Goal: Transaction & Acquisition: Purchase product/service

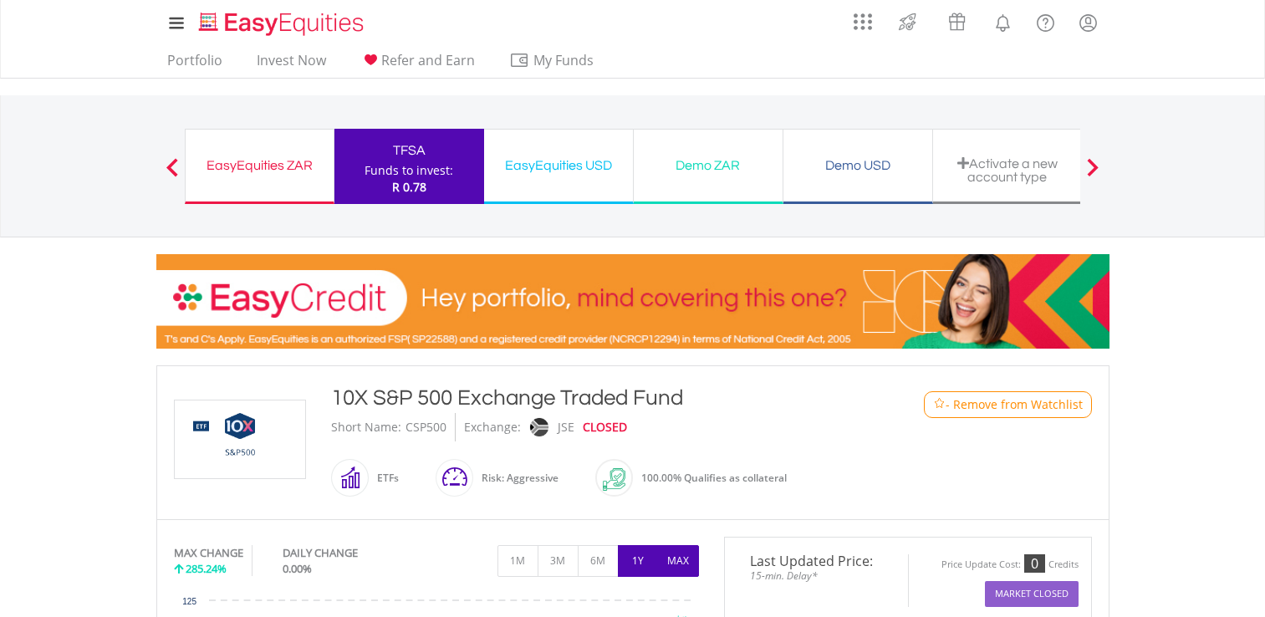
scroll to position [317, 0]
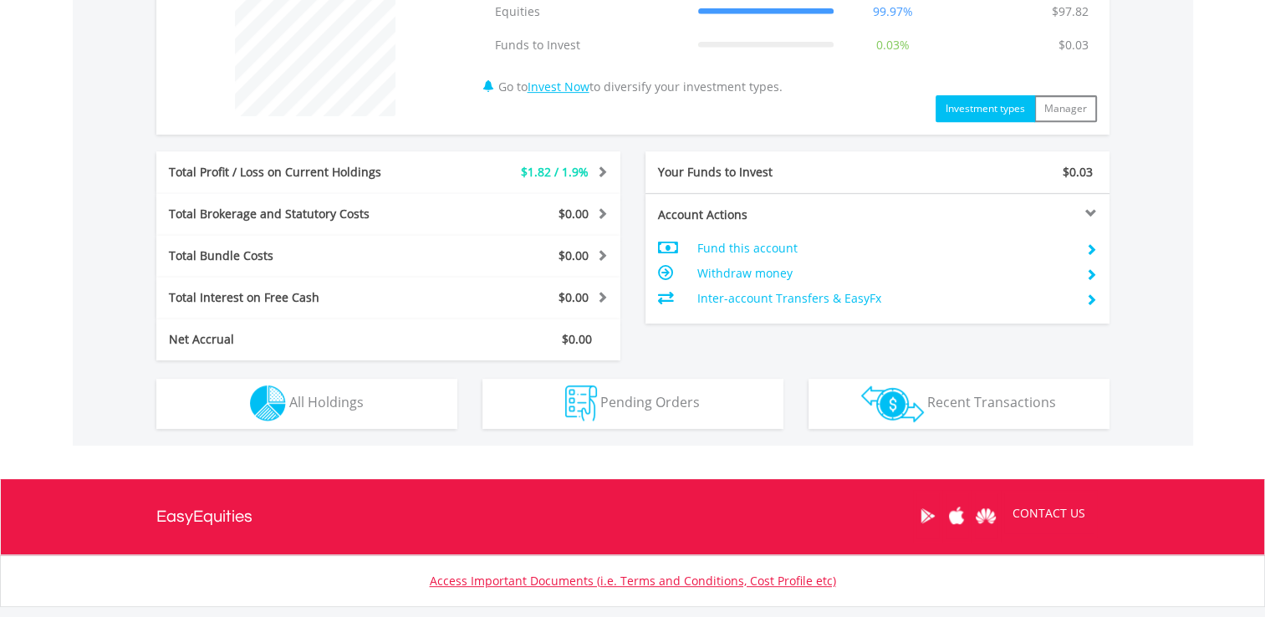
scroll to position [738, 0]
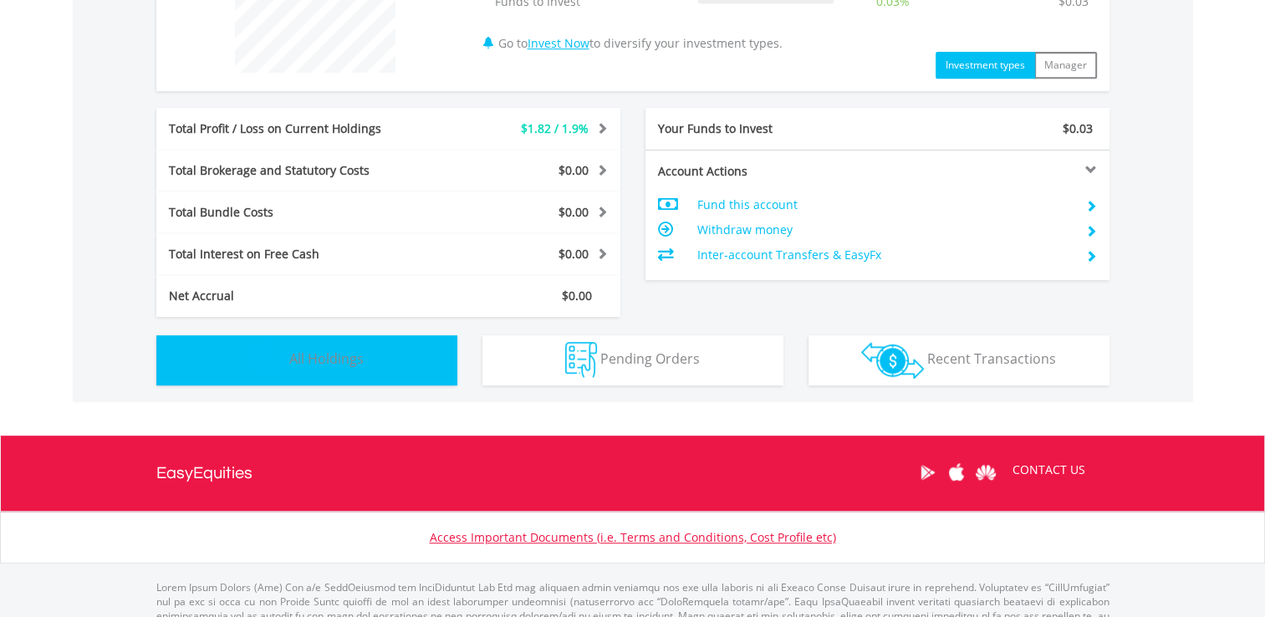
click at [297, 371] on button "Holdings All Holdings" at bounding box center [306, 360] width 301 height 50
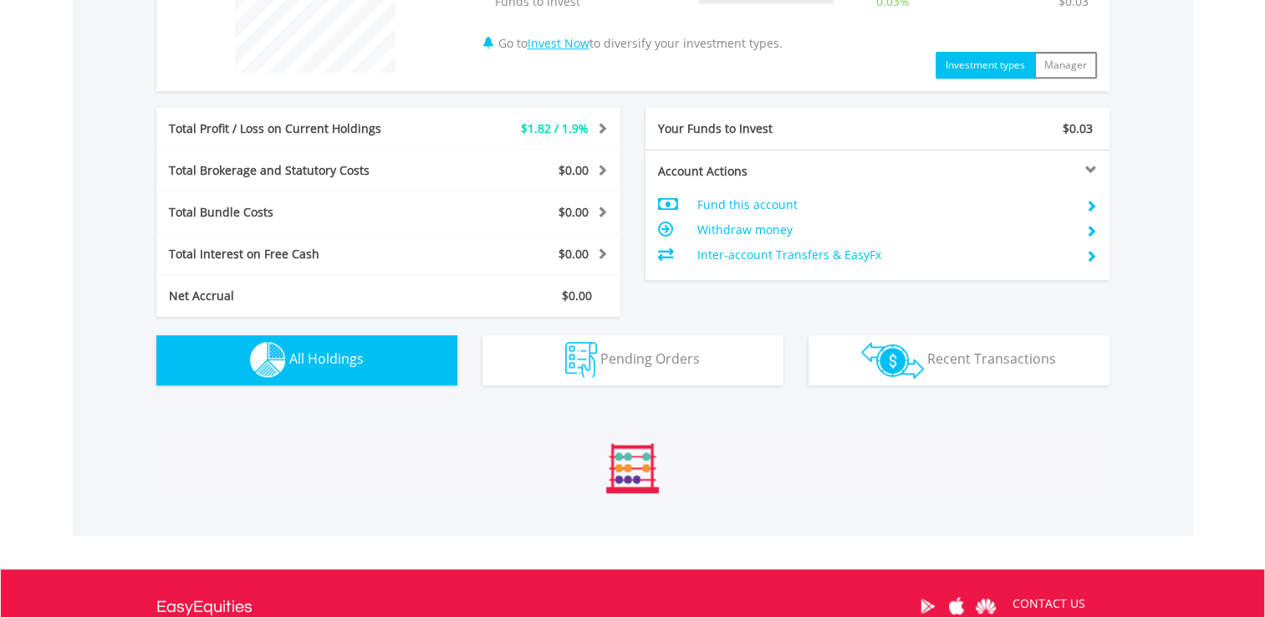
scroll to position [1172, 0]
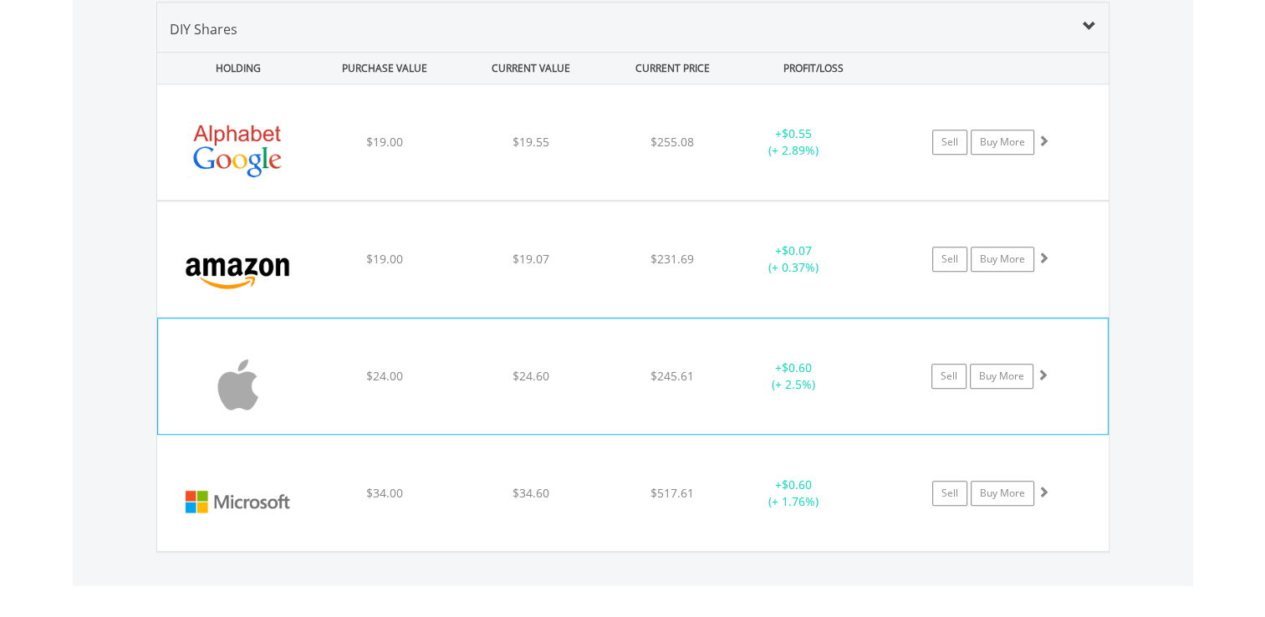
click at [687, 371] on span "$245.61" at bounding box center [672, 376] width 43 height 16
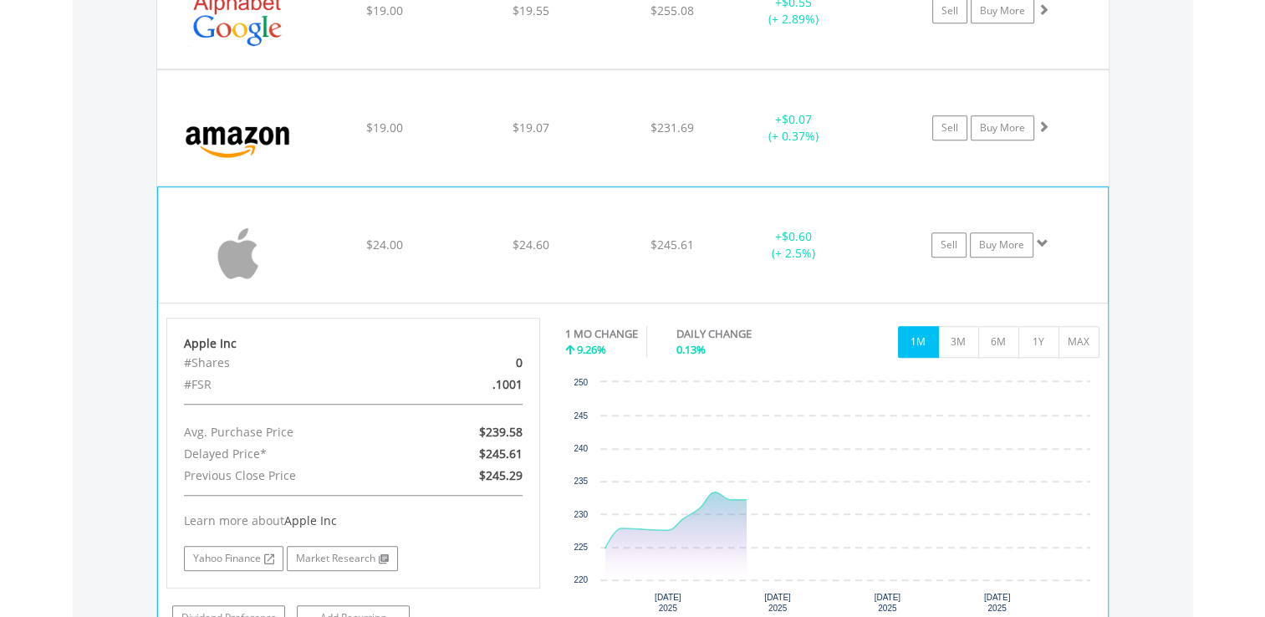
scroll to position [1305, 0]
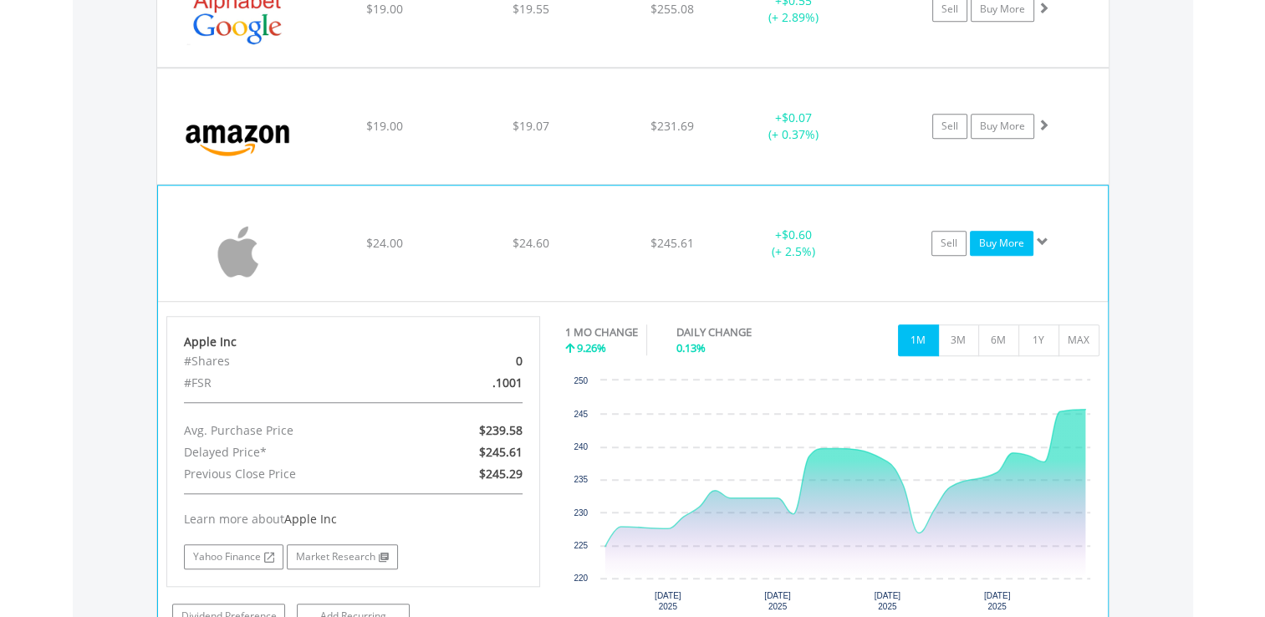
click at [980, 233] on link "Buy More" at bounding box center [1002, 243] width 64 height 25
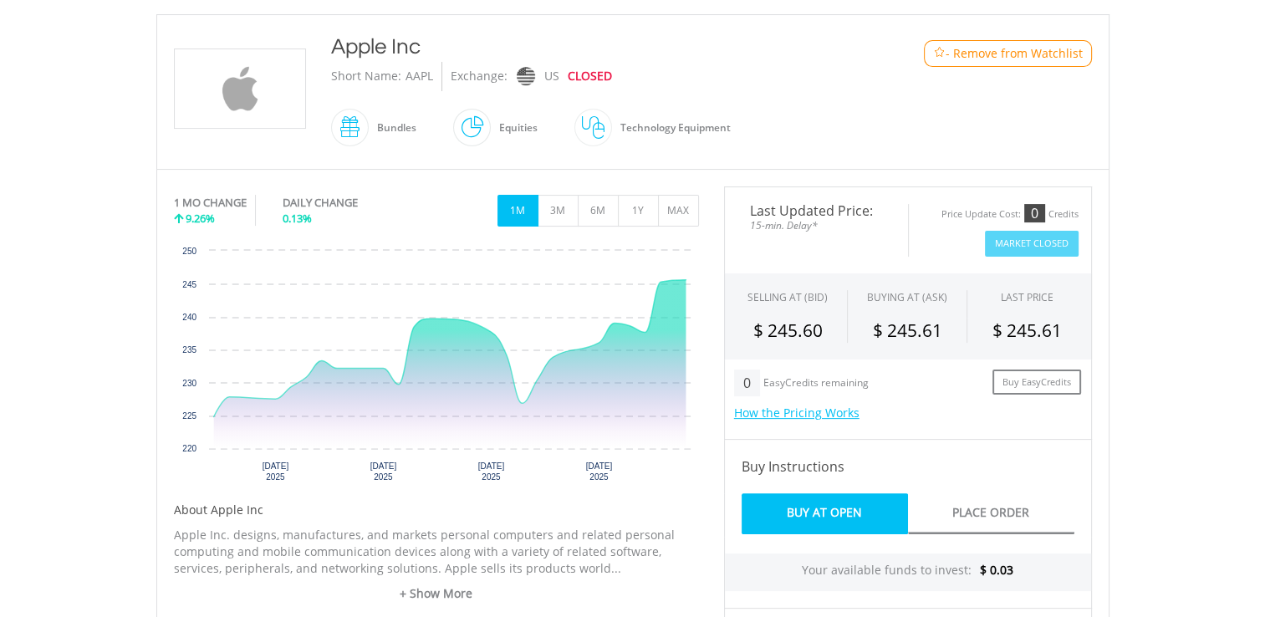
scroll to position [351, 0]
